Goal: Task Accomplishment & Management: Complete application form

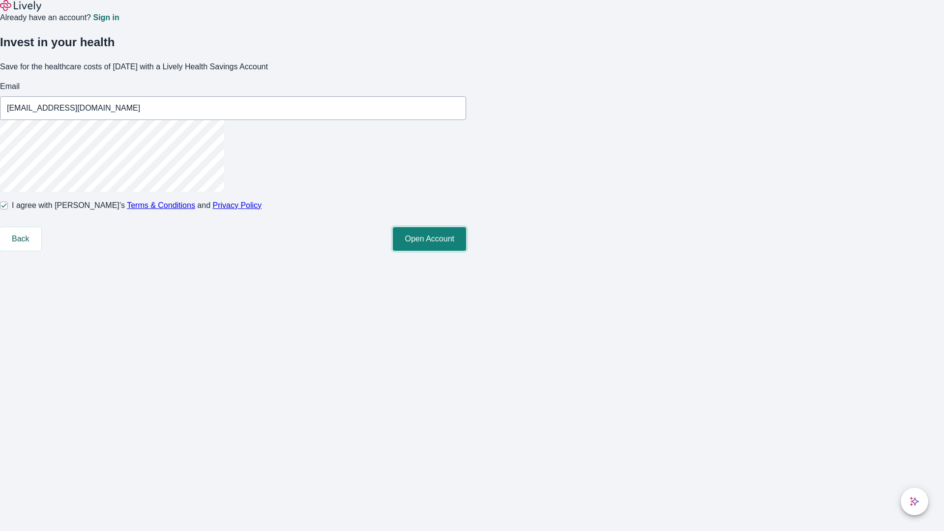
click at [466, 251] on button "Open Account" at bounding box center [429, 239] width 73 height 24
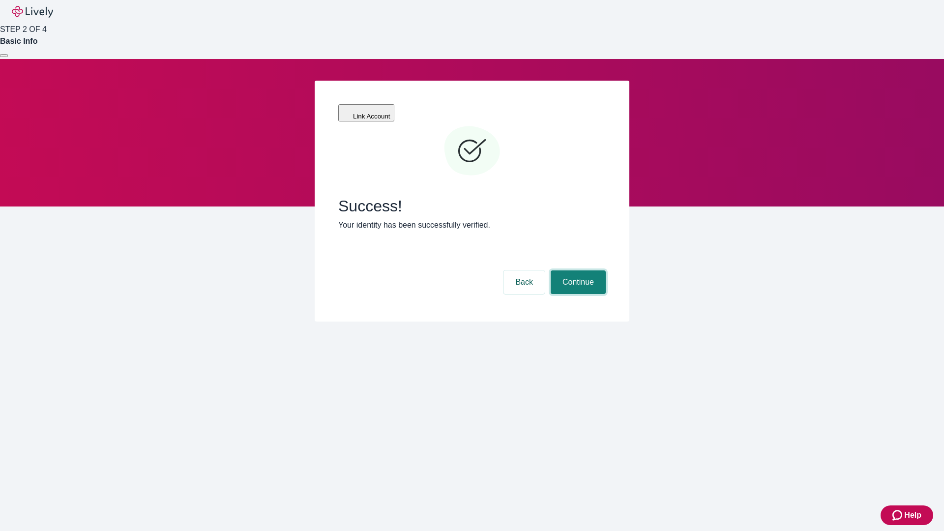
click at [577, 271] on button "Continue" at bounding box center [578, 283] width 55 height 24
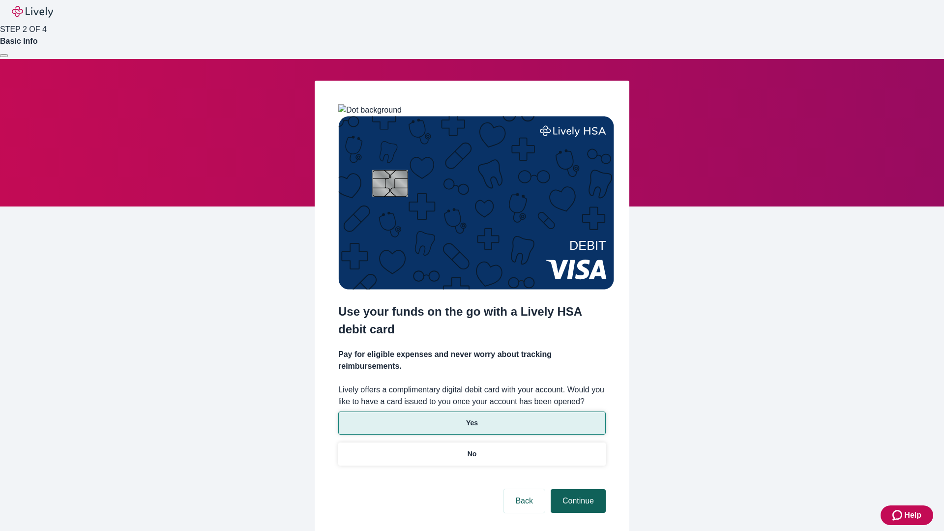
click at [472, 449] on p "No" at bounding box center [472, 454] width 9 height 10
click at [577, 489] on button "Continue" at bounding box center [578, 501] width 55 height 24
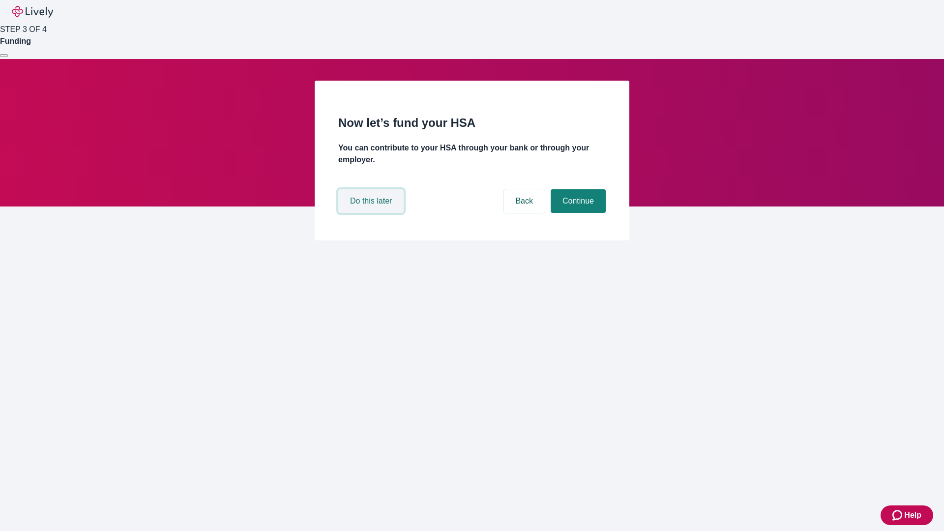
click at [372, 213] on button "Do this later" at bounding box center [370, 201] width 65 height 24
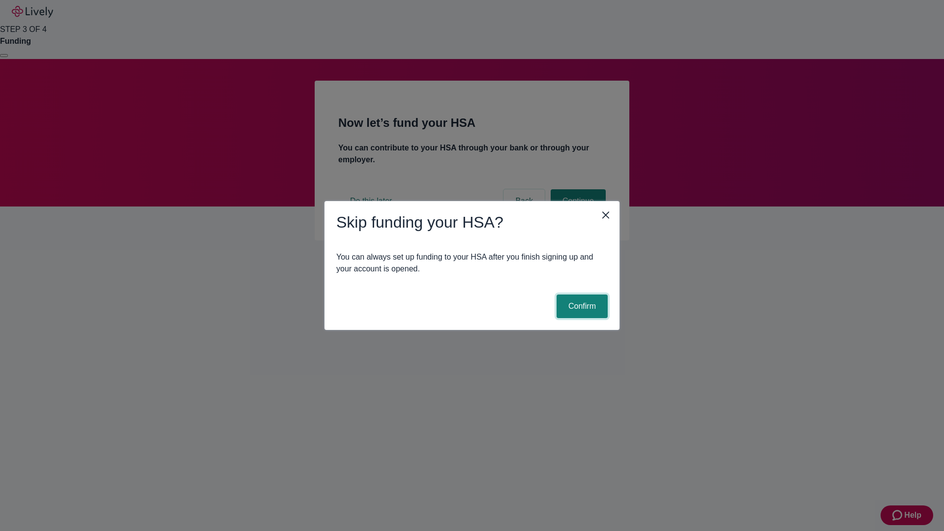
click at [581, 306] on button "Confirm" at bounding box center [582, 307] width 51 height 24
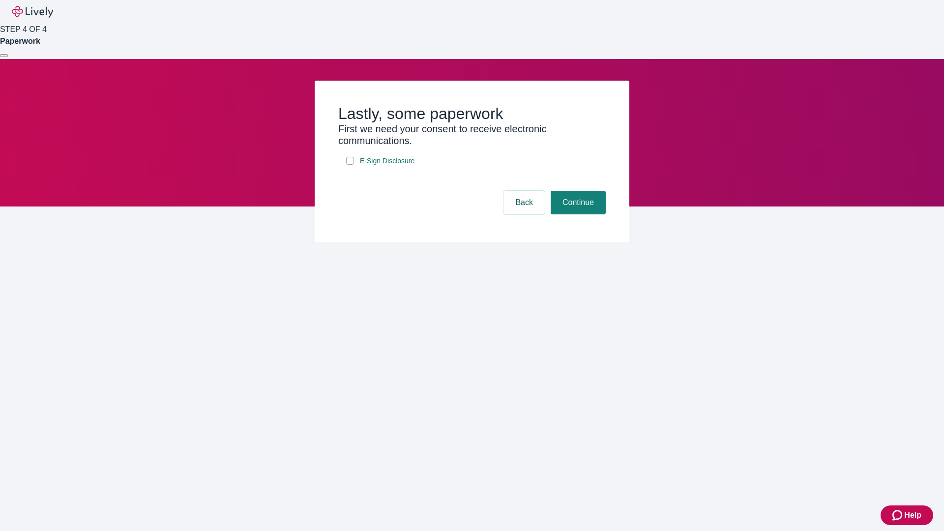
click at [350, 165] on input "E-Sign Disclosure" at bounding box center [350, 161] width 8 height 8
checkbox input "true"
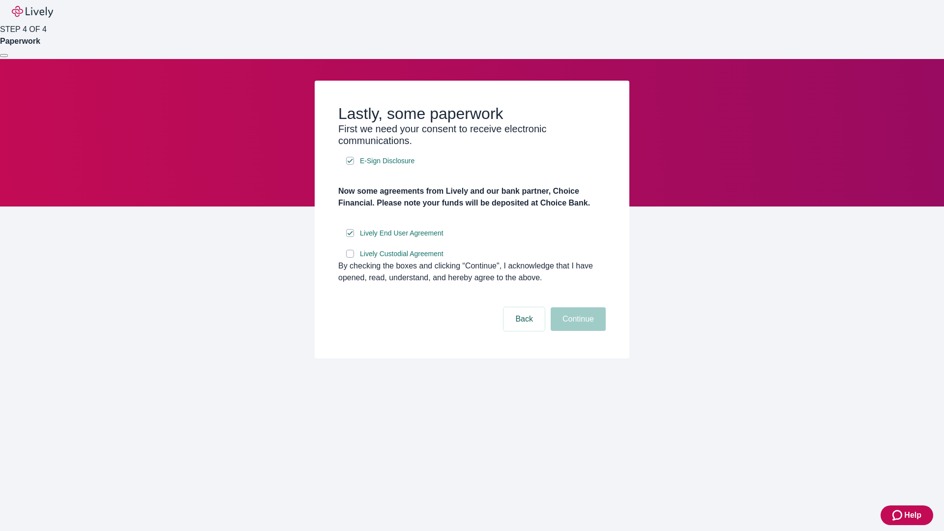
click at [350, 258] on input "Lively Custodial Agreement" at bounding box center [350, 254] width 8 height 8
checkbox input "true"
click at [577, 331] on button "Continue" at bounding box center [578, 319] width 55 height 24
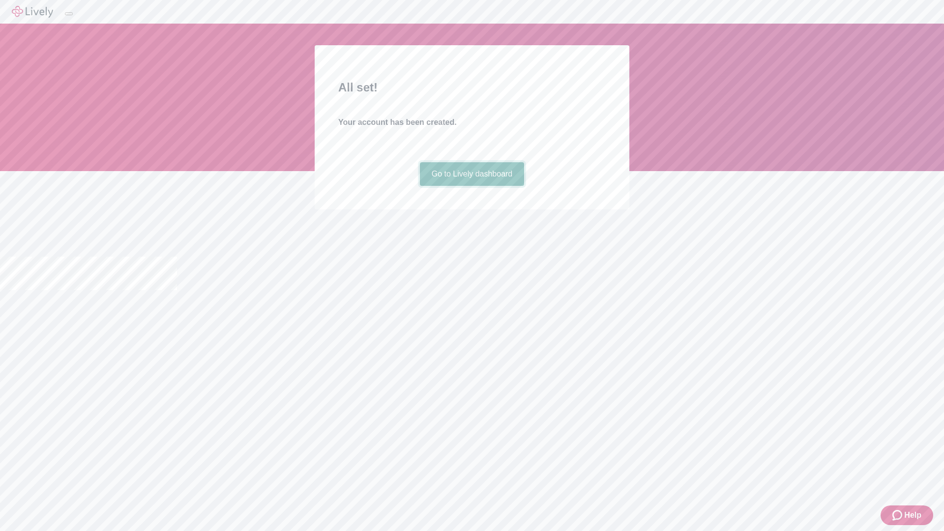
click at [472, 186] on link "Go to Lively dashboard" at bounding box center [472, 174] width 105 height 24
